Goal: Transaction & Acquisition: Purchase product/service

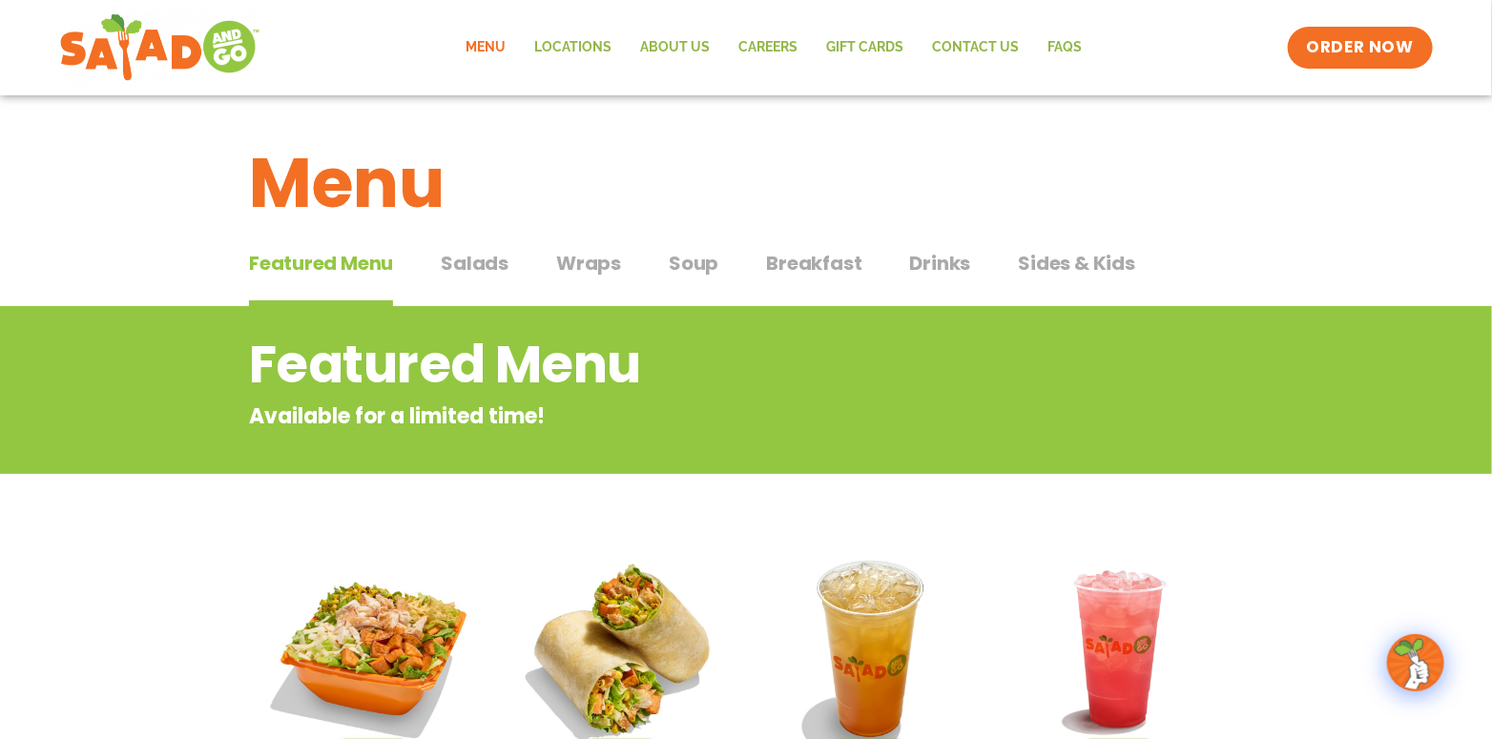
click at [458, 272] on span "Salads" at bounding box center [475, 263] width 68 height 29
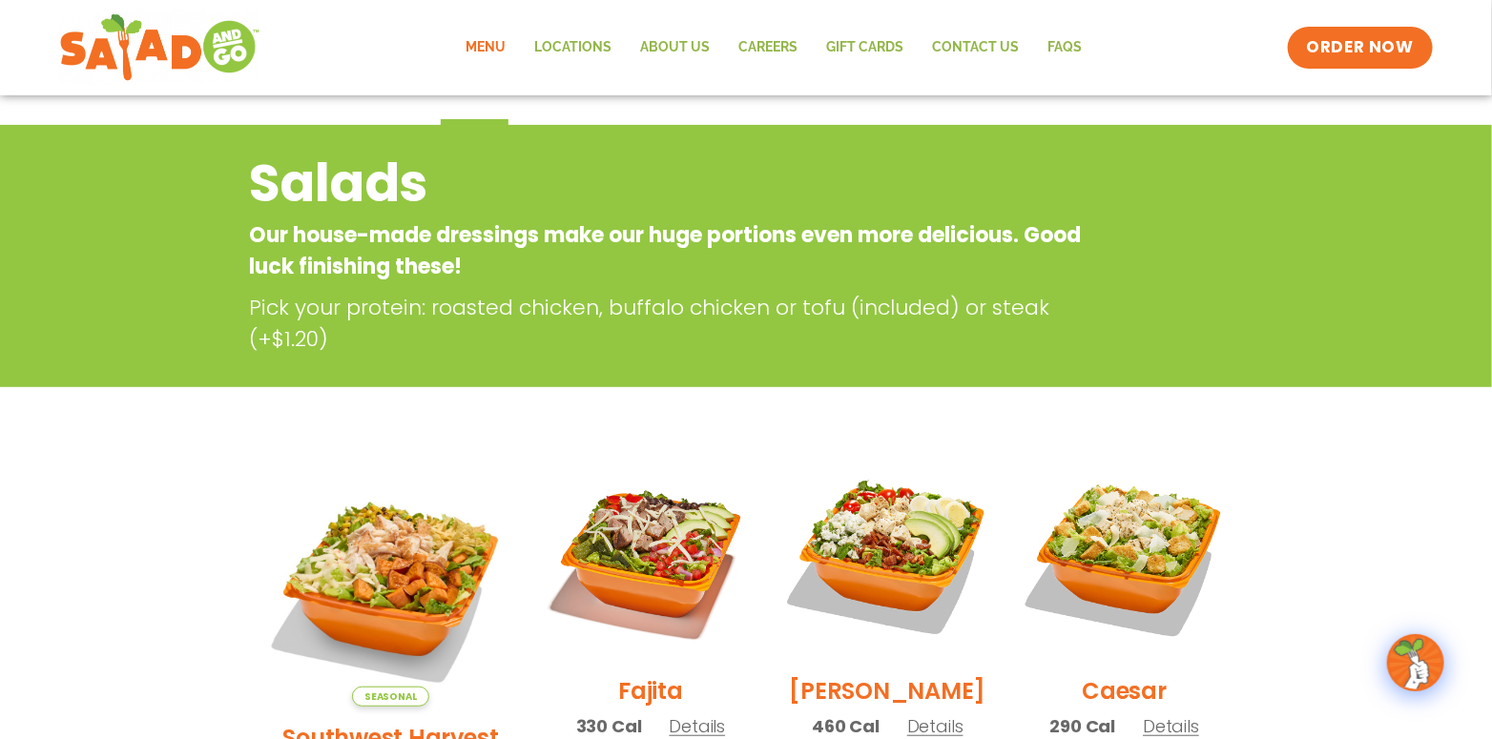
scroll to position [476, 0]
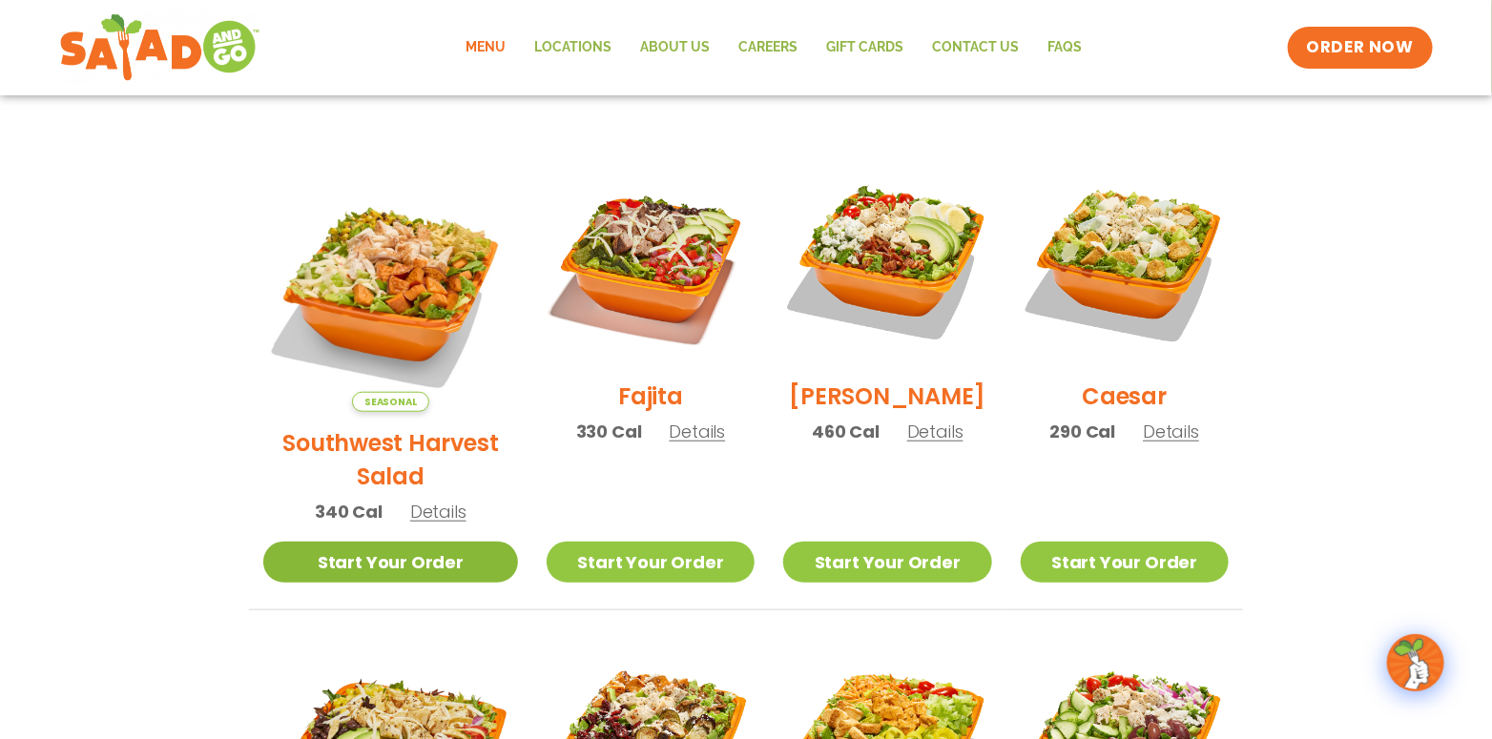
click at [434, 542] on link "Start Your Order" at bounding box center [390, 562] width 255 height 41
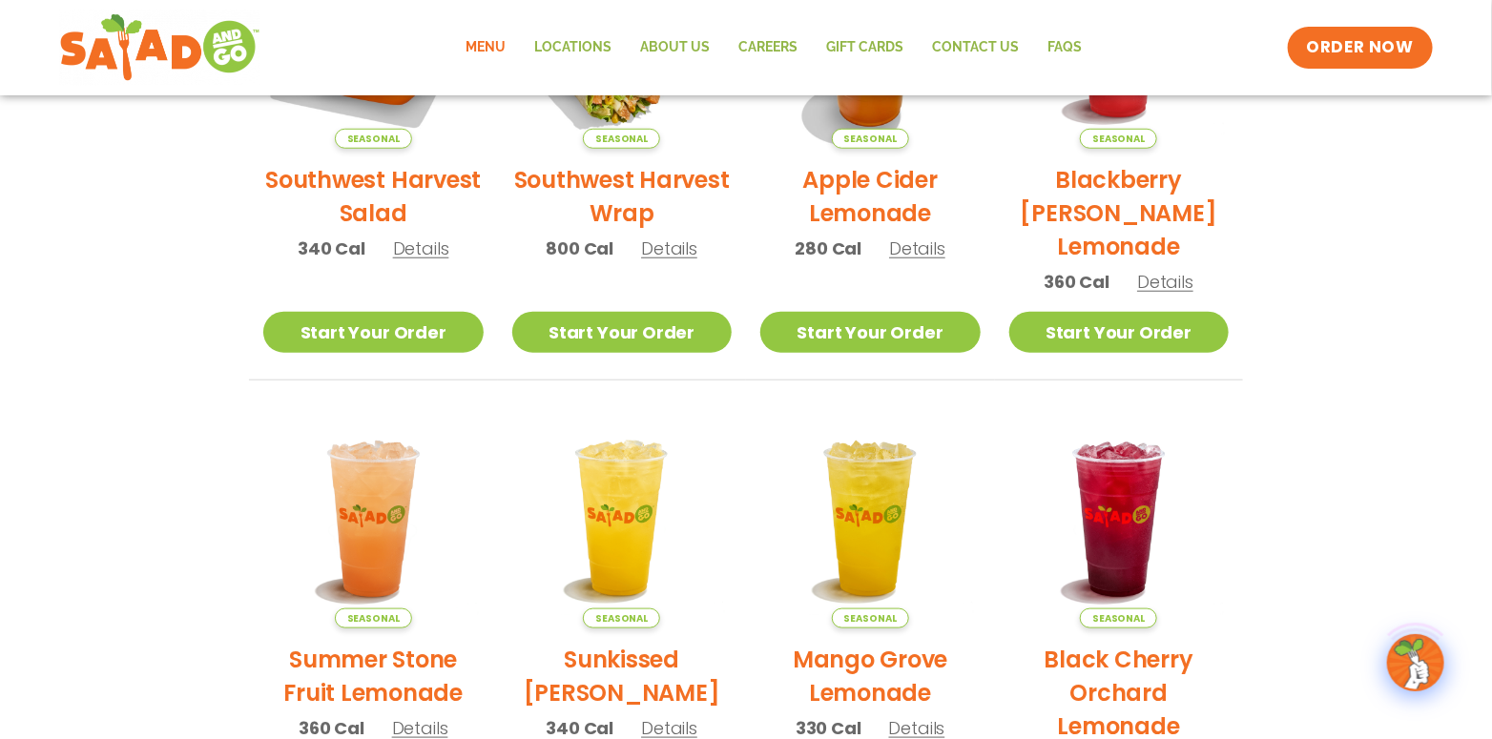
scroll to position [668, 0]
